Goal: Register for event/course

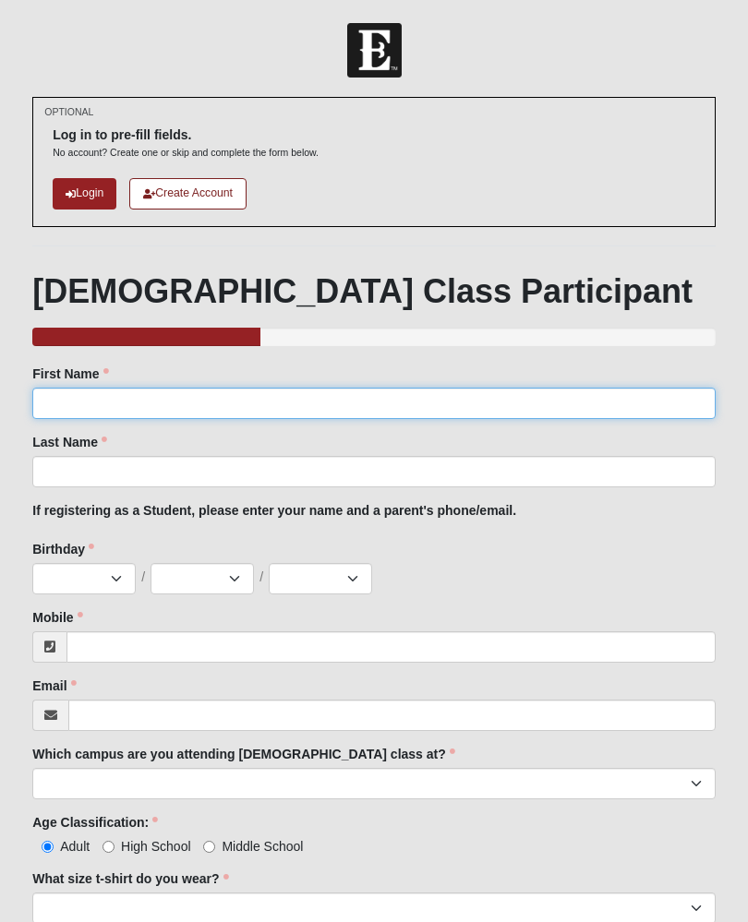
click at [82, 402] on input "First Name" at bounding box center [373, 403] width 683 height 31
type input "Christi"
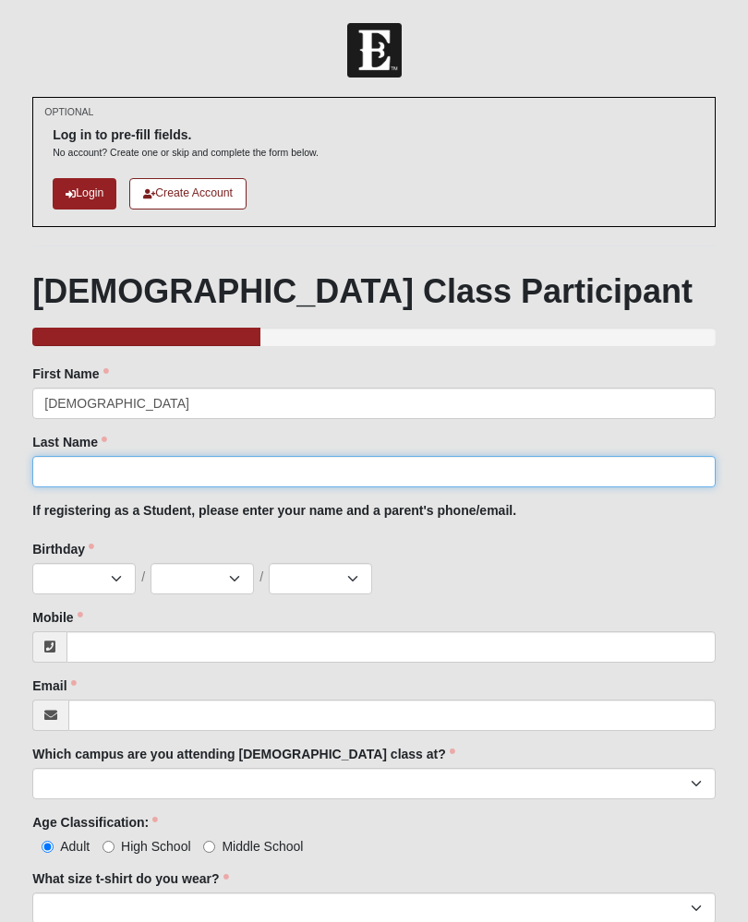
click at [150, 481] on input "Last Name" at bounding box center [373, 471] width 683 height 31
type input "Sertich"
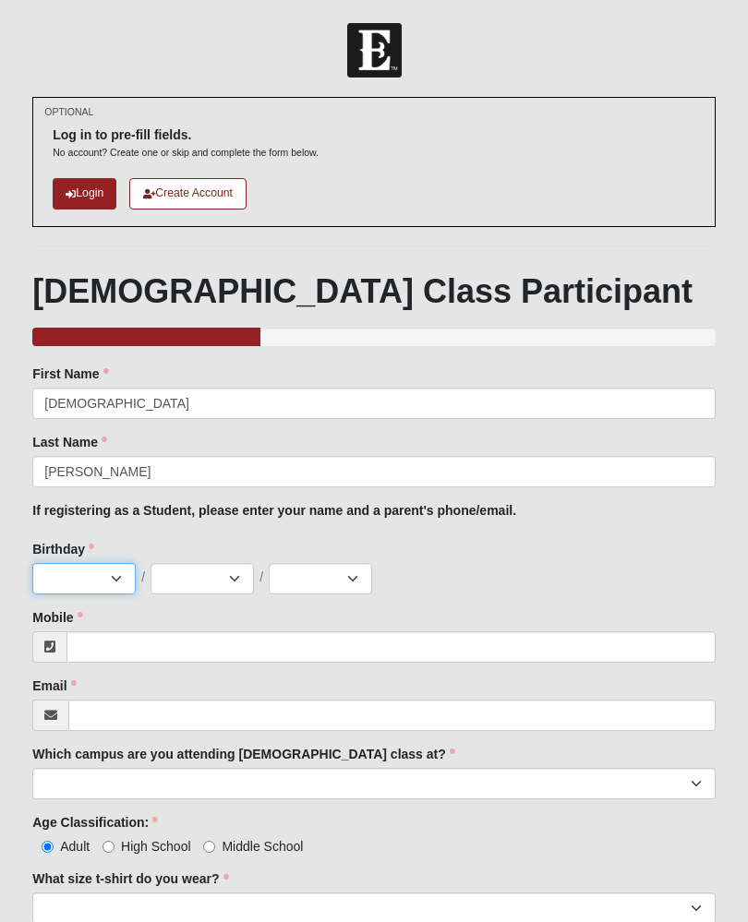
click at [107, 578] on select "Jan Feb Mar Apr May Jun Jul Aug Sep Oct Nov Dec" at bounding box center [83, 578] width 103 height 31
select select "6"
click at [206, 583] on select "1 2 3 4 5 6 7 8 9 10 11 12 13 14 15 16 17 18 19 20 21 22 23 24 25 26 27 28 29 3…" at bounding box center [201, 578] width 103 height 31
select select "4"
click at [325, 582] on select "2025 2024 2023 2022 2021 2020 2019 2018 2017 2016 2015 2014 2013 2012 2011 2010…" at bounding box center [320, 578] width 103 height 31
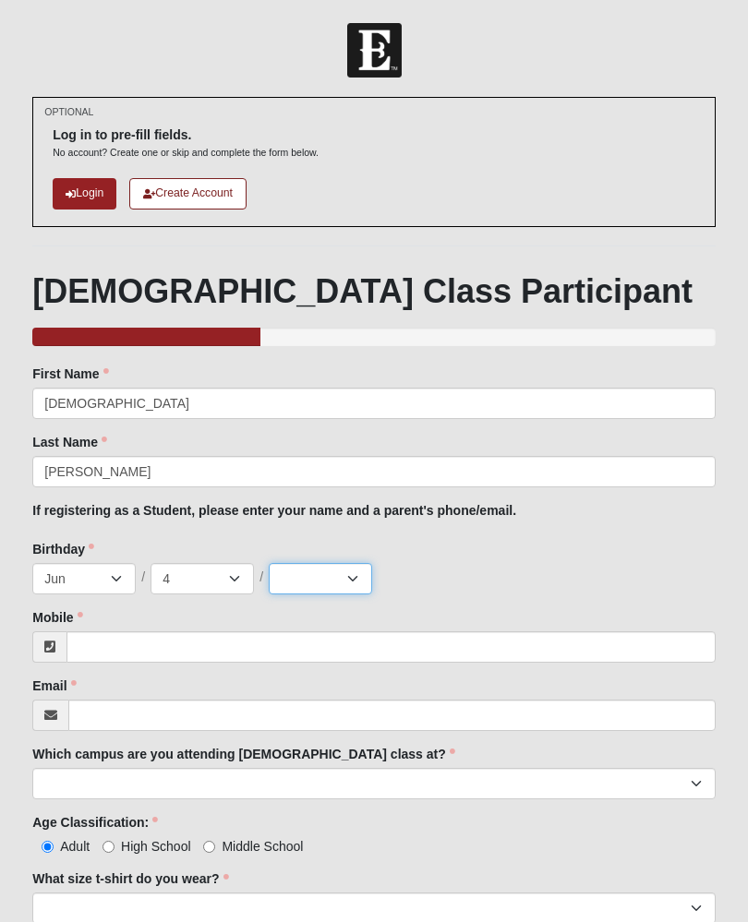
select select "1984"
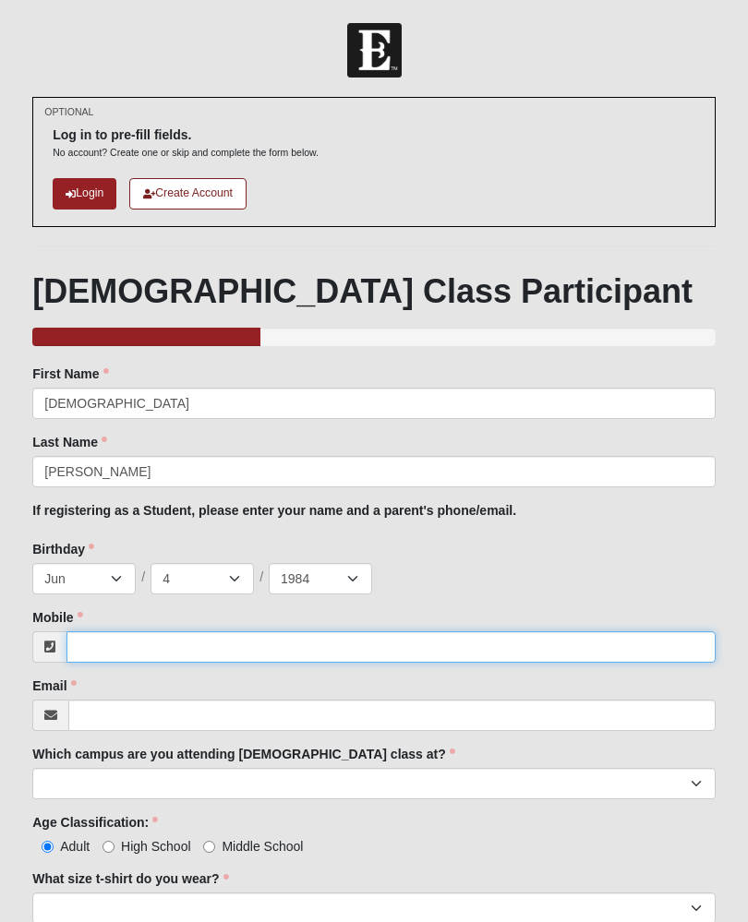
click at [102, 655] on input "Mobile" at bounding box center [390, 646] width 649 height 31
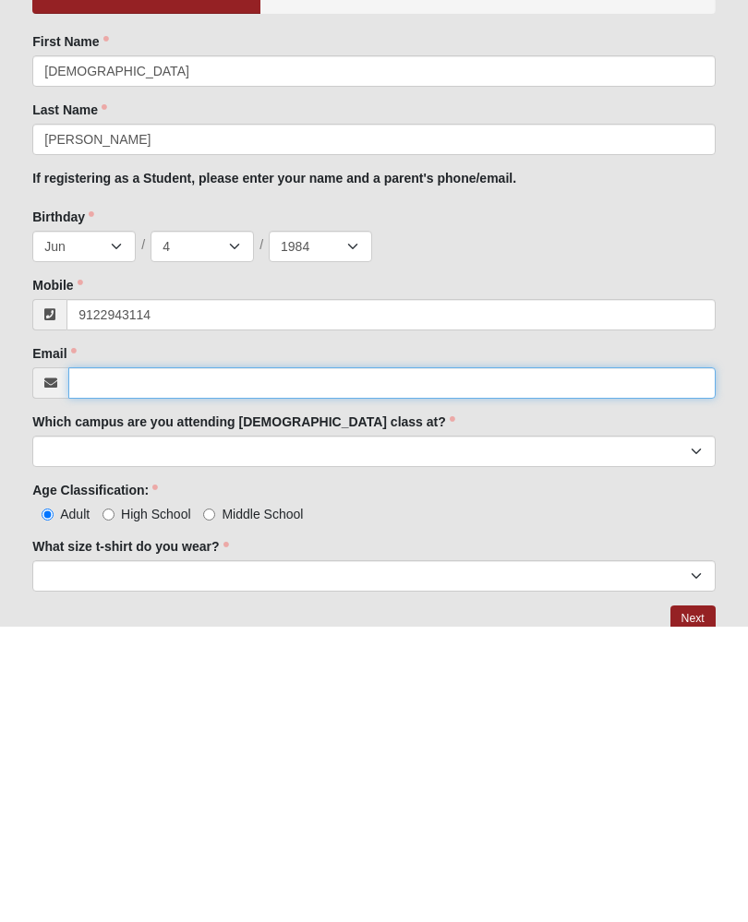
click at [155, 663] on input "Email" at bounding box center [391, 678] width 647 height 31
type input "(912) 294-3114"
type input "cgdrury@hotmail.com"
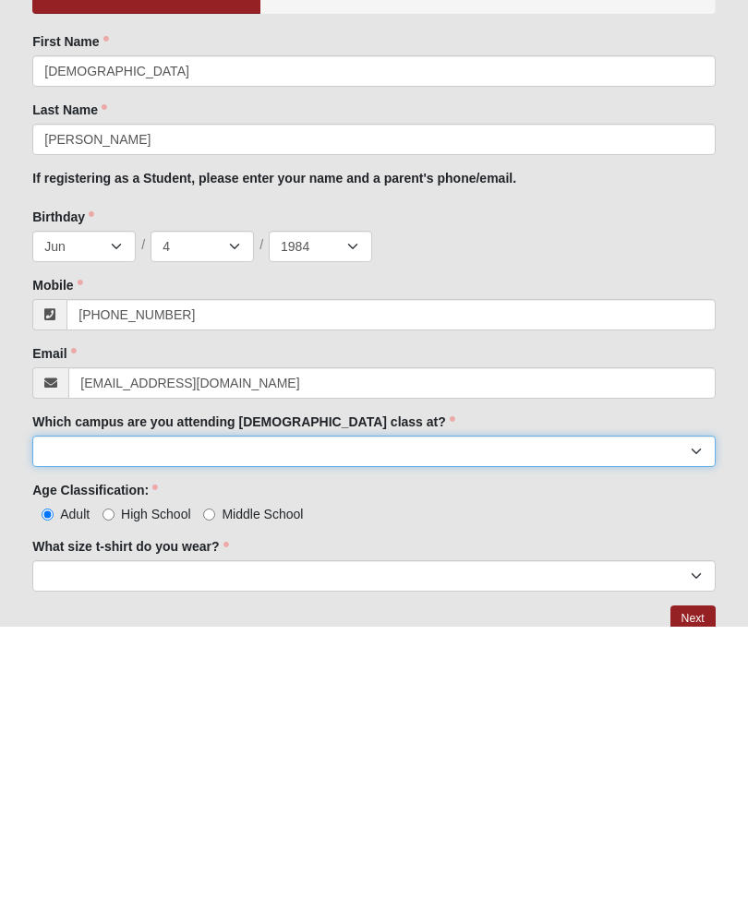
click at [229, 731] on select "Arlington Baymeadows Eleven22 Online Fleming Island Jesup Mandarin North Jax Or…" at bounding box center [373, 746] width 683 height 31
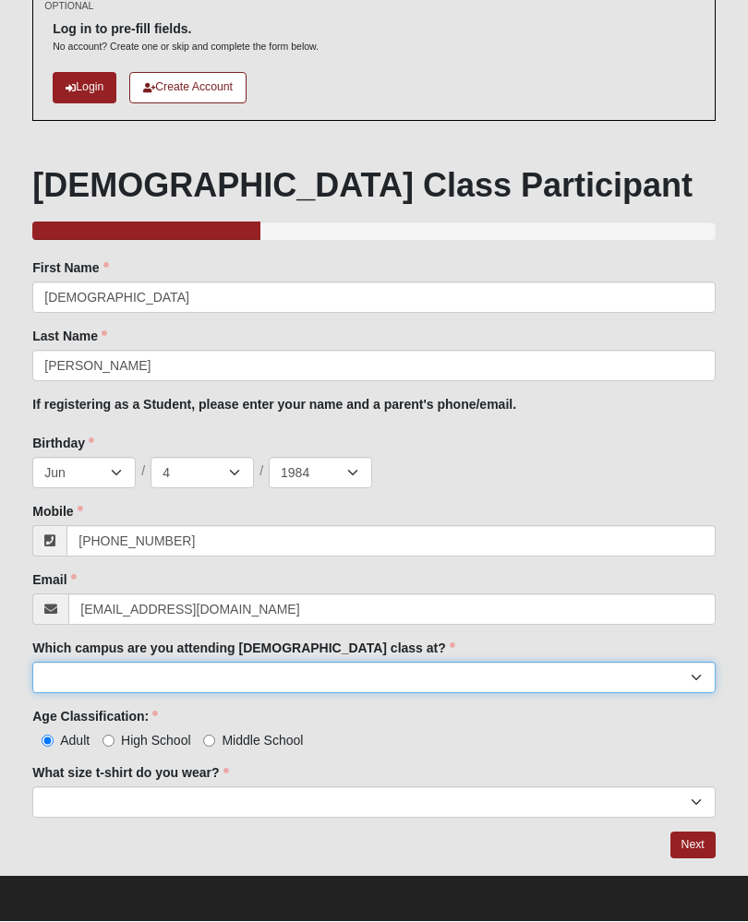
select select "12"
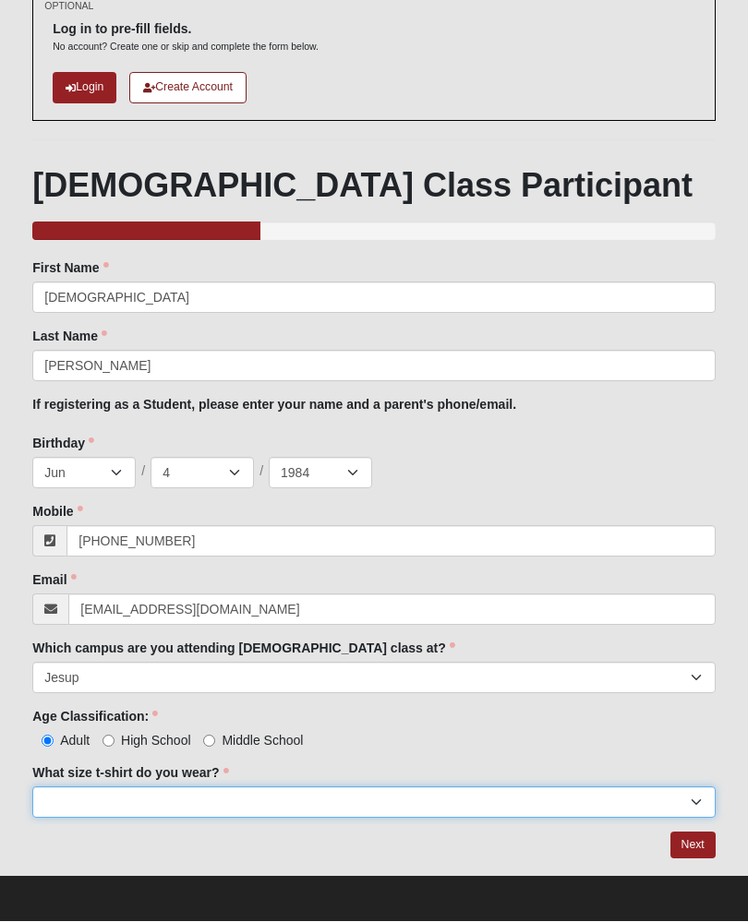
click at [211, 801] on select "Small Medium Large XL 2XL 3XL" at bounding box center [373, 802] width 683 height 31
select select "Small"
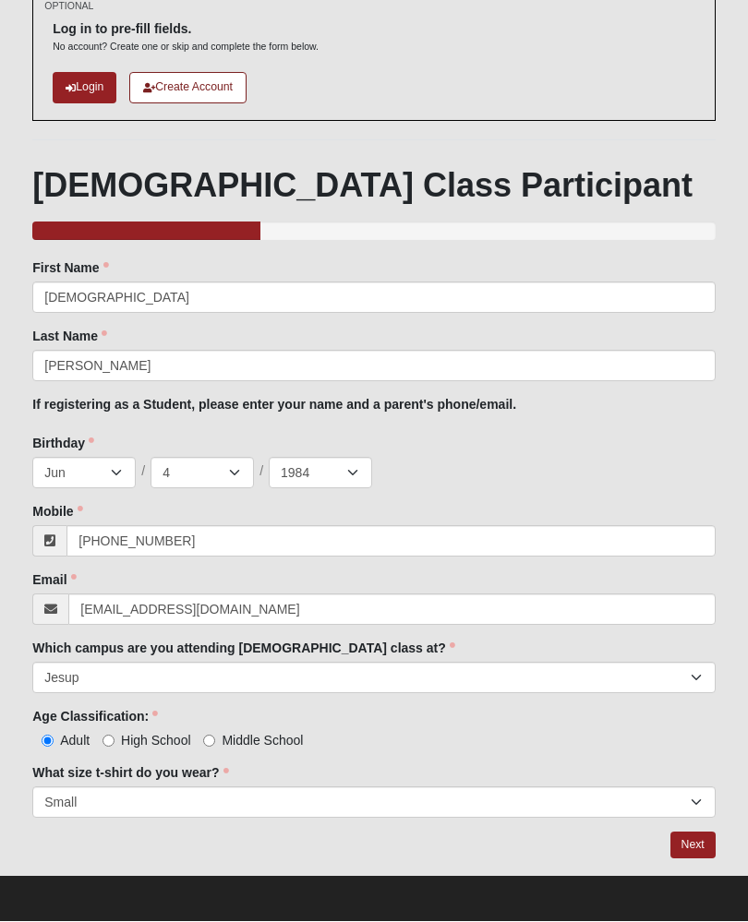
click at [687, 850] on link "Next" at bounding box center [692, 846] width 45 height 27
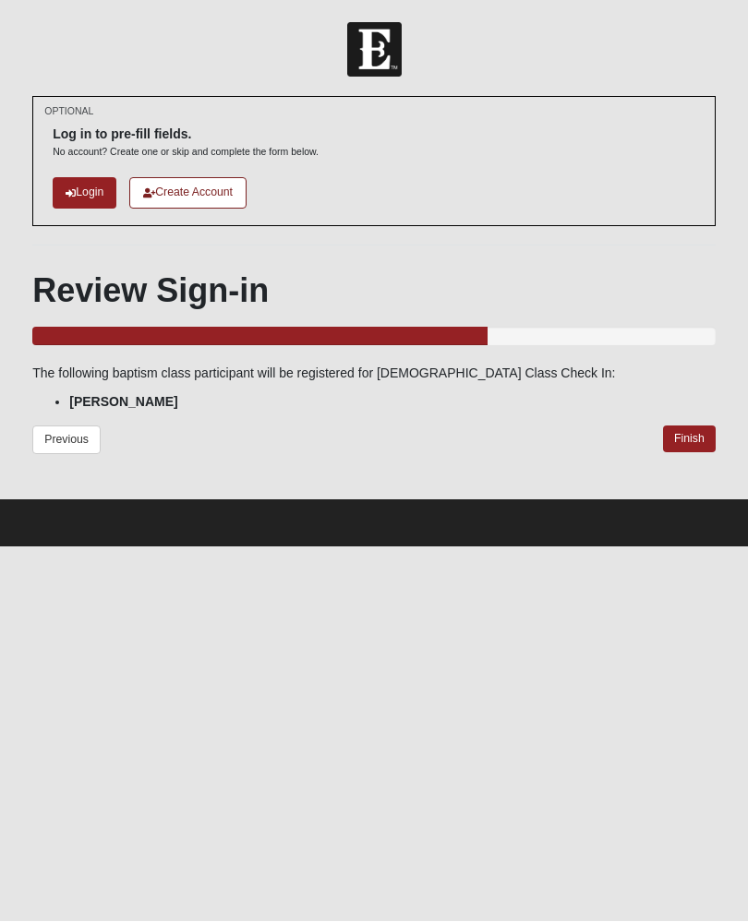
click at [696, 428] on link "Finish" at bounding box center [689, 439] width 53 height 27
